Goal: Transaction & Acquisition: Purchase product/service

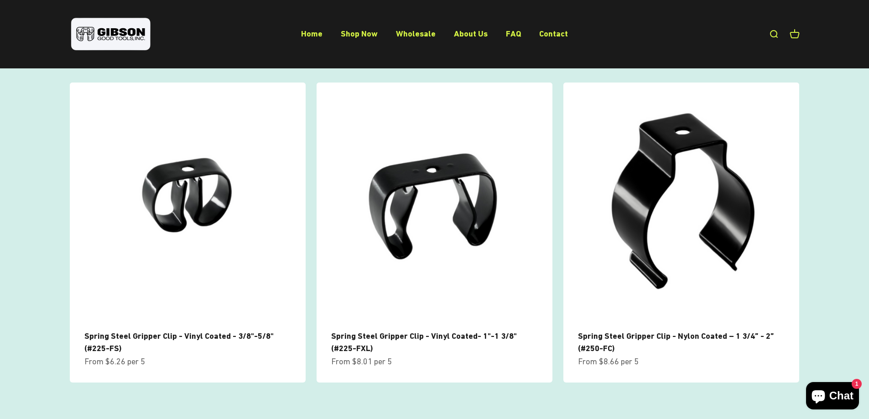
scroll to position [775, 0]
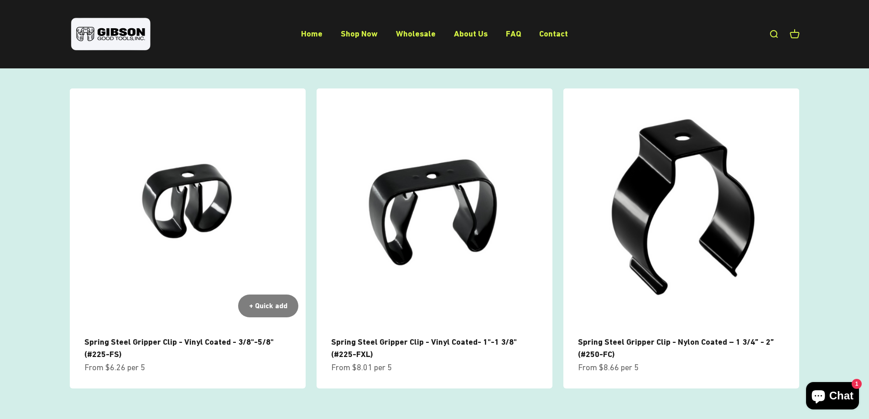
click at [213, 337] on link "Spring Steel Gripper Clip - Vinyl Coated - 3/8"-5/8" (#225-FS)" at bounding box center [178, 348] width 189 height 22
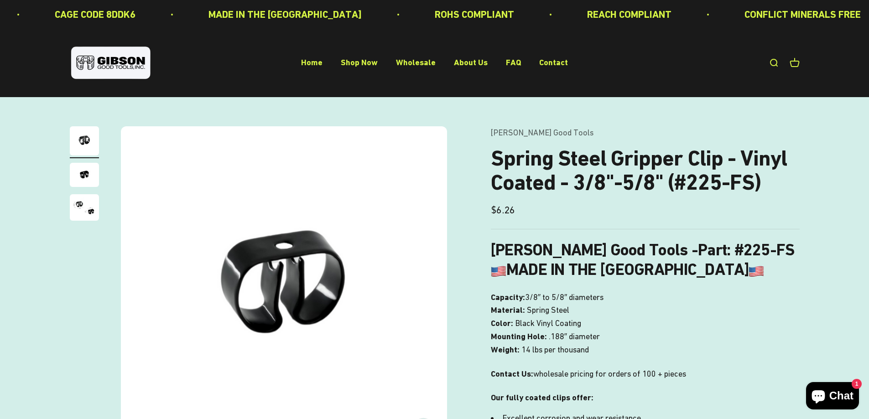
click at [81, 180] on img "Go to item 2" at bounding box center [84, 175] width 29 height 24
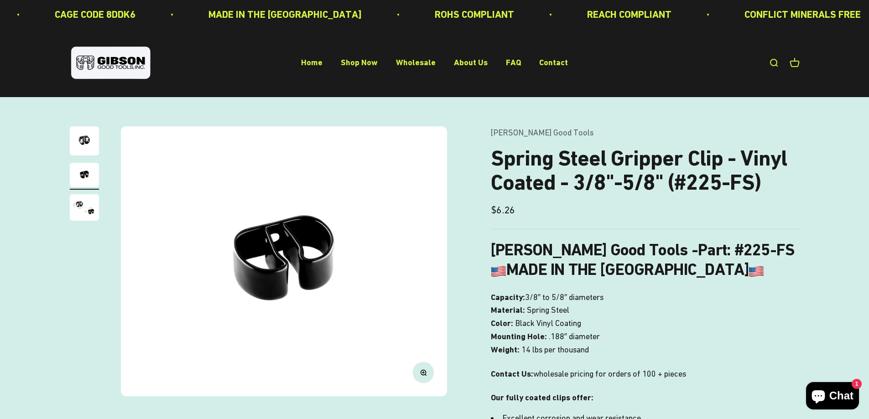
click at [81, 206] on img "Go to item 3" at bounding box center [84, 207] width 29 height 26
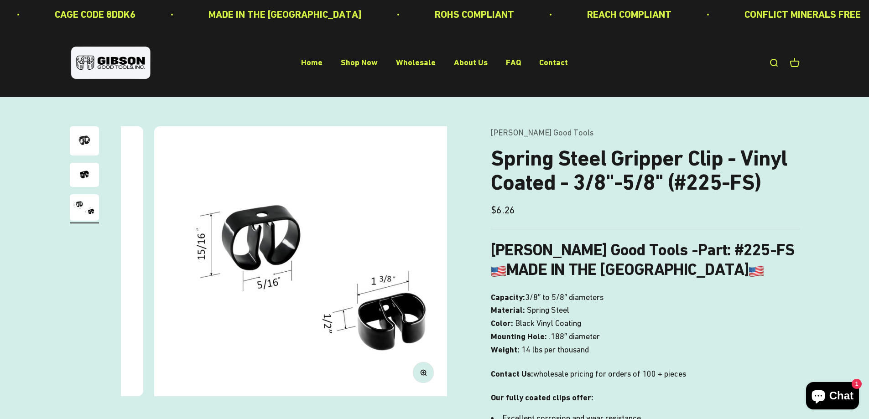
scroll to position [0, 674]
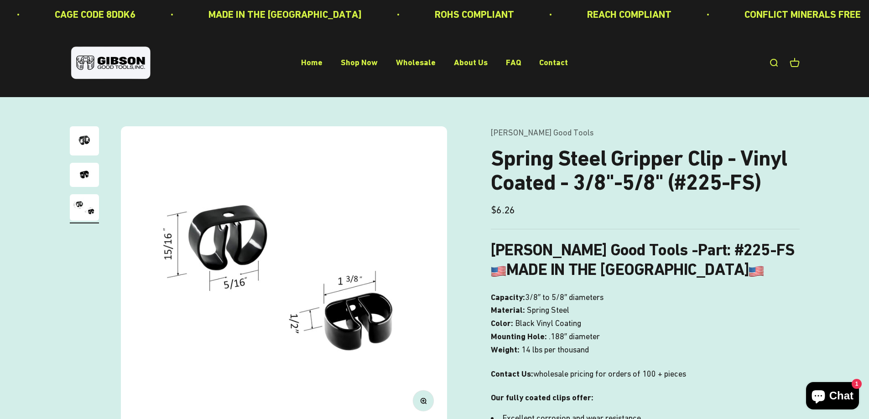
click at [379, 63] on nav "Home Shop Now Wholesale About Us FAQ Contact" at bounding box center [434, 63] width 267 height 13
click at [370, 64] on link "Shop Now" at bounding box center [359, 63] width 37 height 10
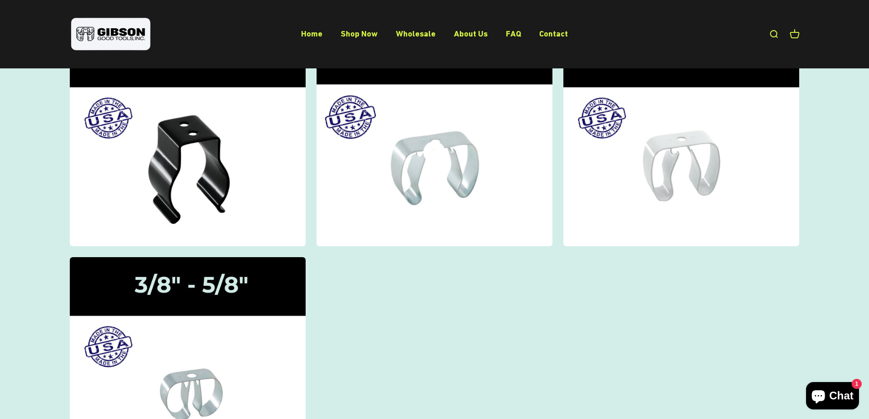
scroll to position [91, 0]
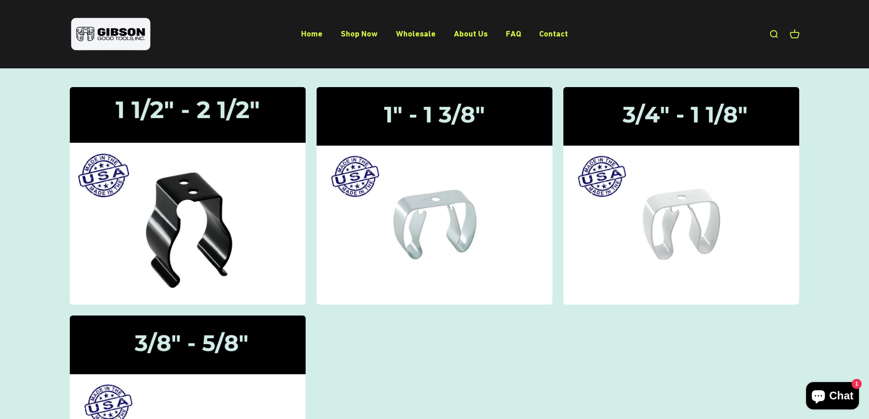
click at [204, 163] on img at bounding box center [187, 195] width 250 height 231
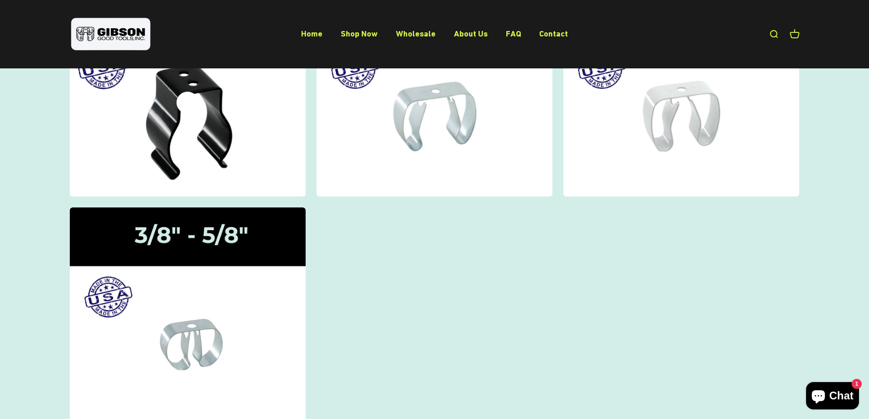
scroll to position [228, 0]
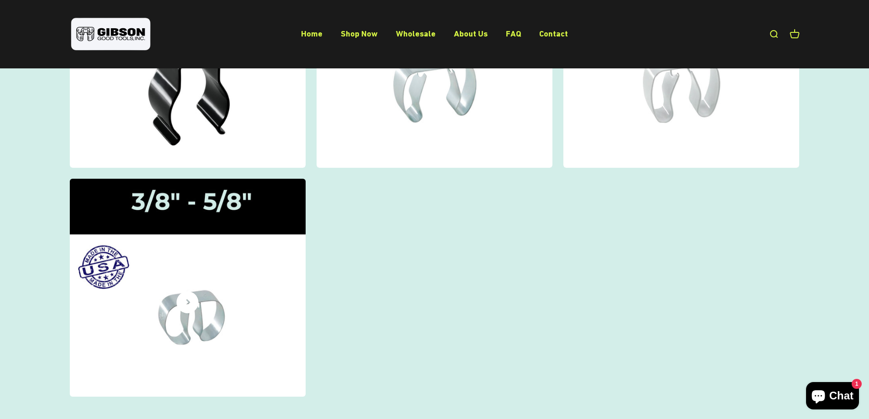
click at [209, 209] on img at bounding box center [187, 287] width 250 height 231
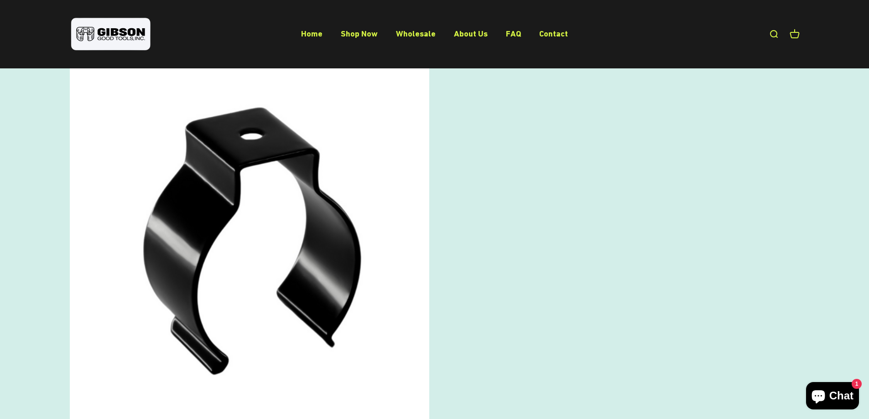
scroll to position [638, 0]
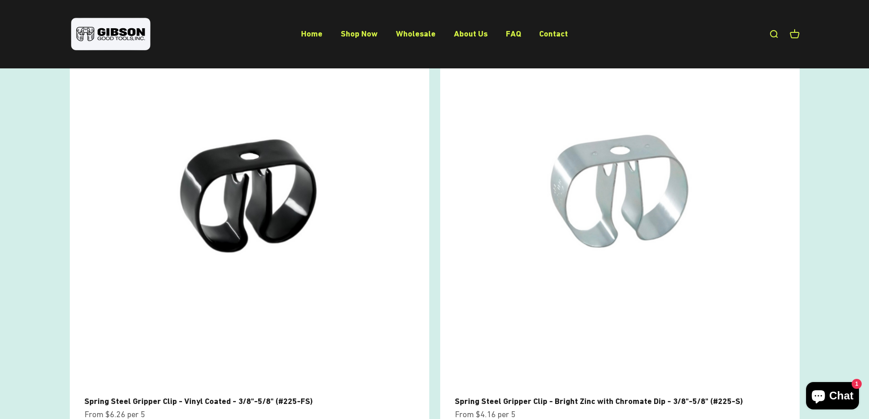
scroll to position [91, 0]
